Goal: Task Accomplishment & Management: Manage account settings

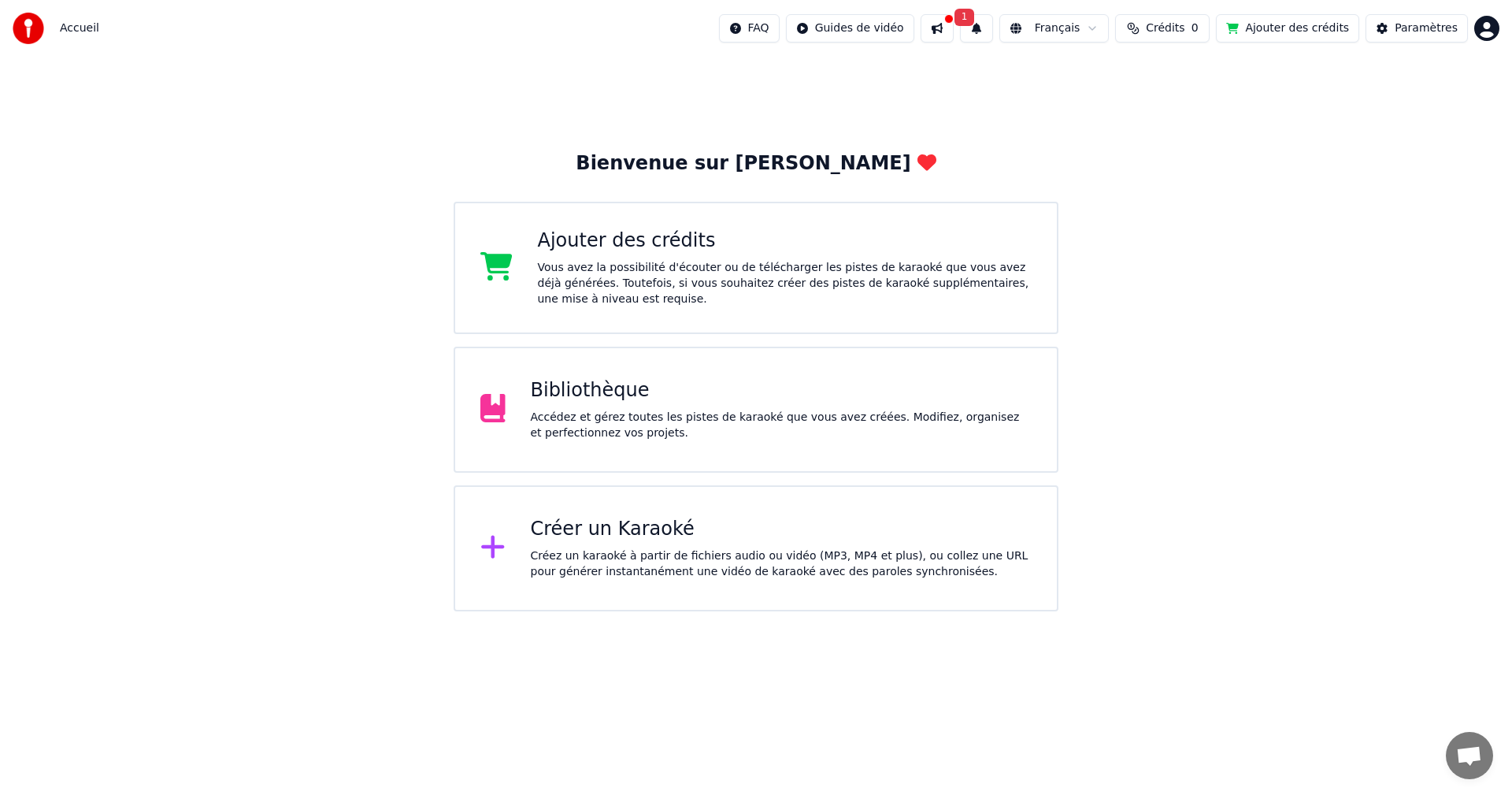
click at [979, 34] on button "1" at bounding box center [976, 28] width 33 height 28
click at [1099, 83] on button "Mettre à Jour" at bounding box center [1134, 78] width 98 height 28
